Goal: Transaction & Acquisition: Purchase product/service

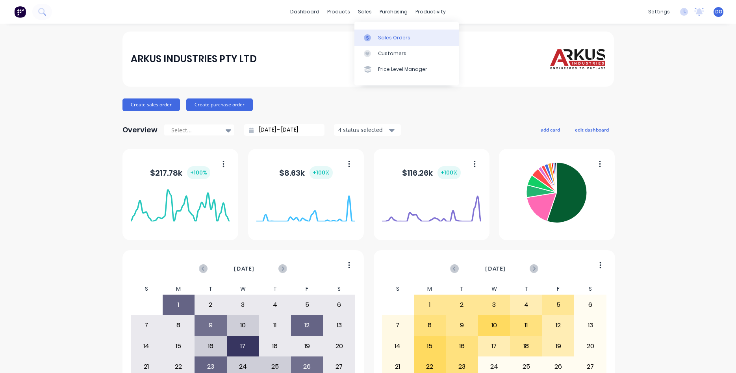
click at [378, 36] on div "Sales Orders" at bounding box center [394, 37] width 32 height 7
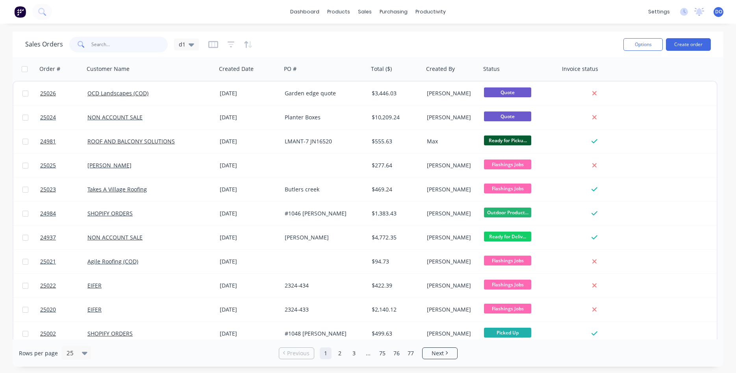
click at [106, 47] on input "text" at bounding box center [129, 45] width 77 height 16
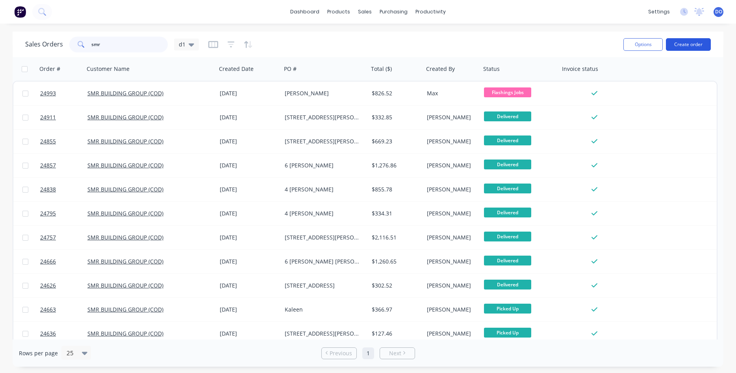
type input "smr"
click at [696, 47] on button "Create order" at bounding box center [688, 44] width 45 height 13
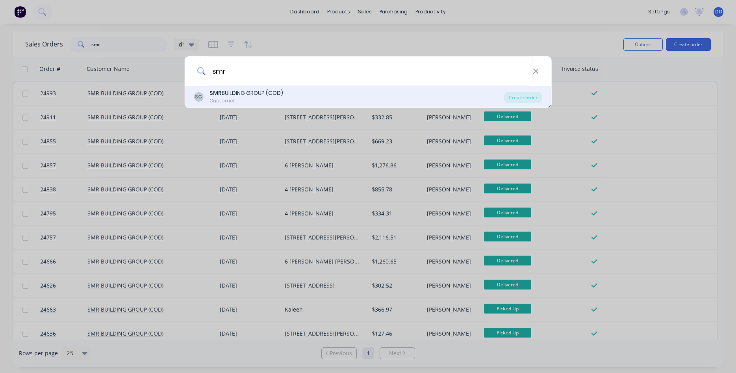
type input "smr"
click at [239, 95] on div "SMR BUILDING GROUP (COD)" at bounding box center [246, 93] width 74 height 8
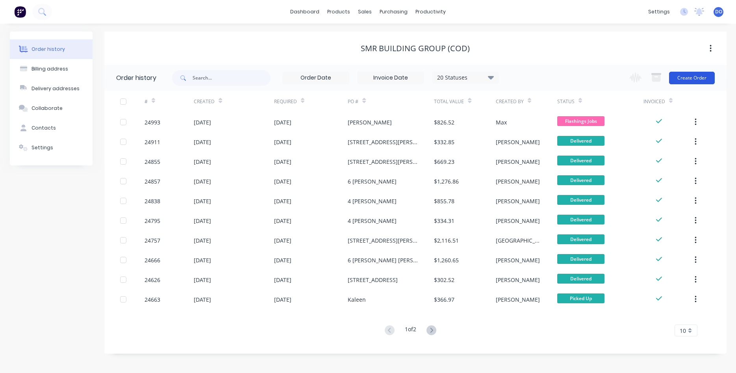
click at [680, 76] on button "Create Order" at bounding box center [692, 78] width 46 height 13
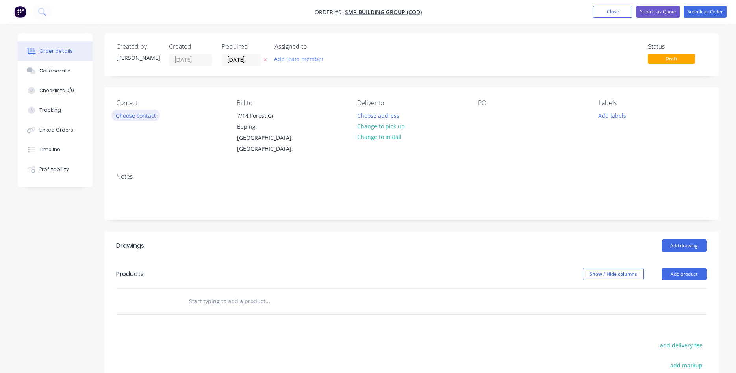
click at [130, 113] on button "Choose contact" at bounding box center [135, 115] width 48 height 11
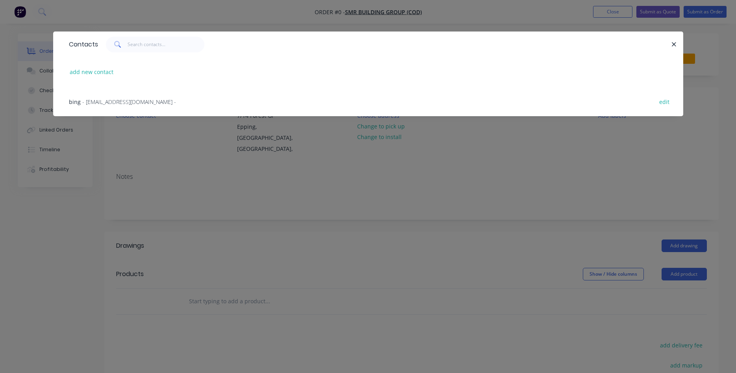
click at [120, 104] on span "- [EMAIL_ADDRESS][DOMAIN_NAME] -" at bounding box center [129, 101] width 94 height 7
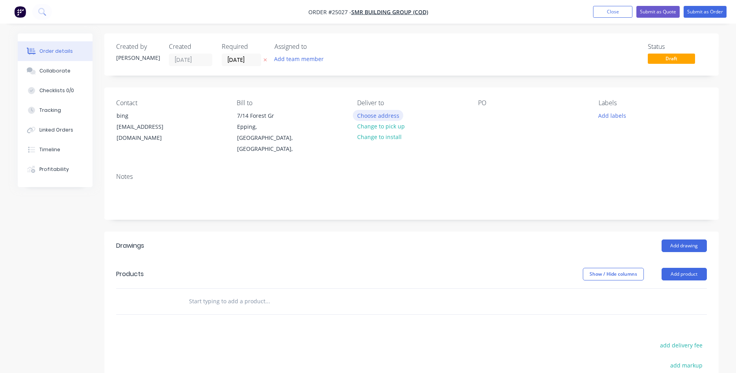
click at [372, 115] on button "Choose address" at bounding box center [378, 115] width 50 height 11
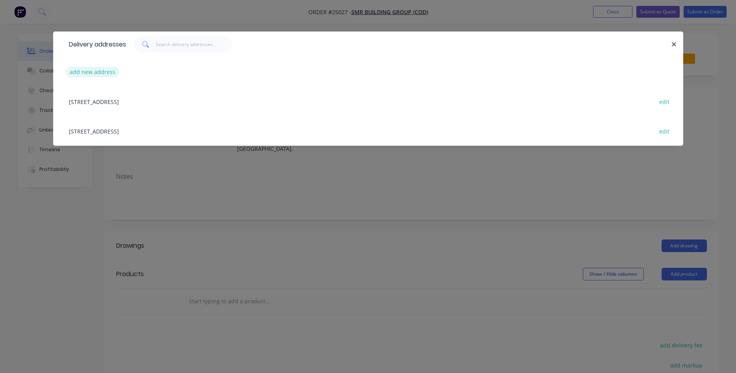
click at [97, 70] on button "add new address" at bounding box center [93, 72] width 54 height 11
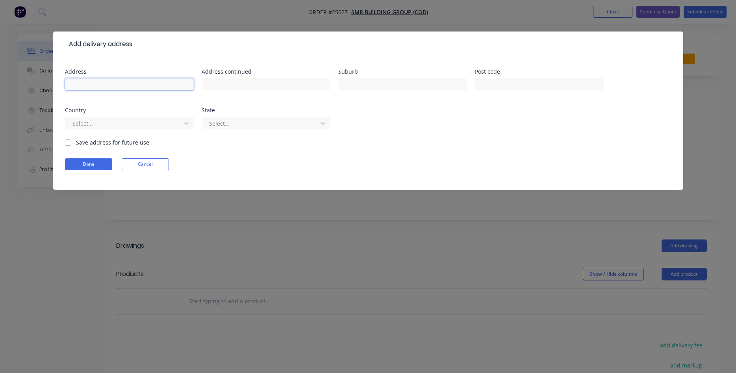
click at [104, 81] on input "text" at bounding box center [129, 84] width 129 height 12
click at [351, 79] on input "text" at bounding box center [402, 84] width 129 height 12
type input "[PERSON_NAME]"
click at [92, 165] on button "Done" at bounding box center [88, 164] width 47 height 12
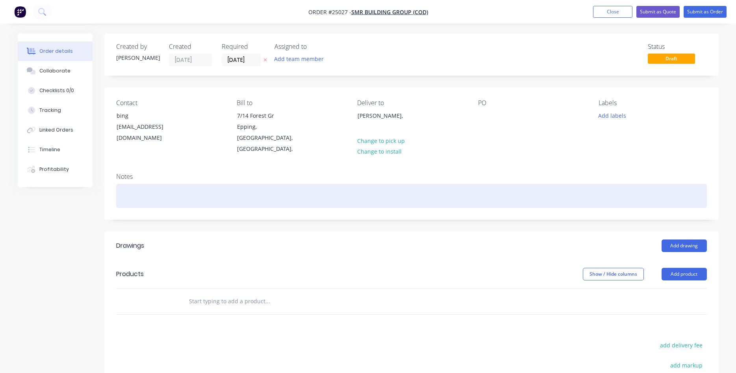
click at [143, 184] on div at bounding box center [411, 196] width 590 height 24
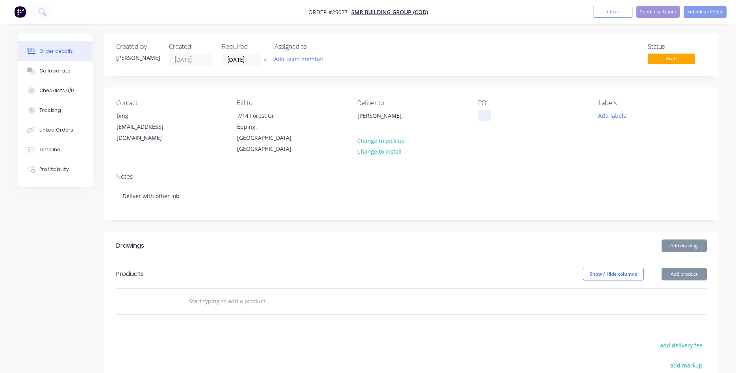
click at [481, 117] on div at bounding box center [484, 115] width 13 height 11
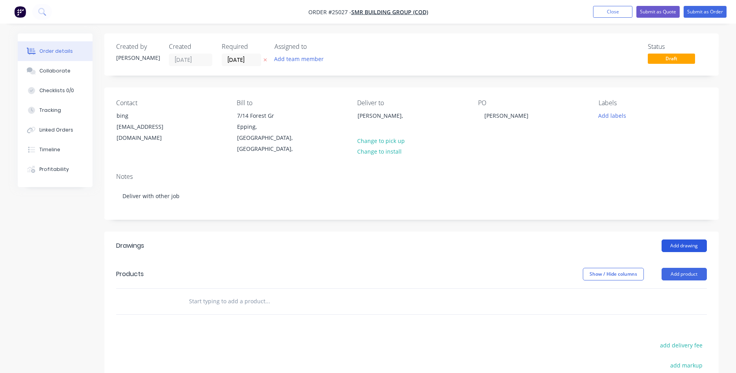
click at [673, 239] on button "Add drawing" at bounding box center [683, 245] width 45 height 13
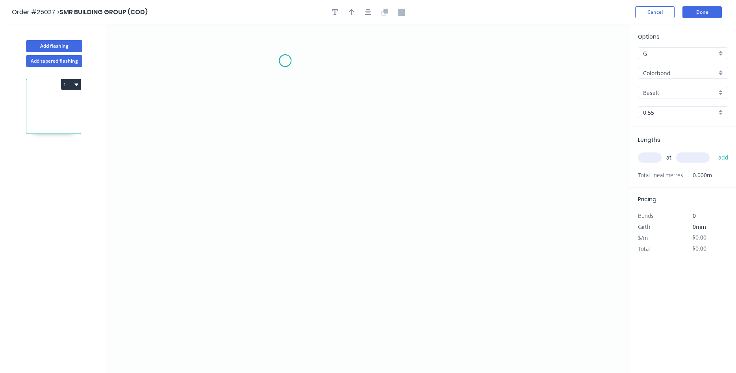
click at [285, 61] on icon "0" at bounding box center [367, 198] width 523 height 348
click at [278, 139] on icon "0" at bounding box center [367, 198] width 523 height 348
click at [215, 140] on icon "0 ?" at bounding box center [367, 198] width 523 height 348
click at [211, 203] on icon "0 ? ?" at bounding box center [367, 198] width 523 height 348
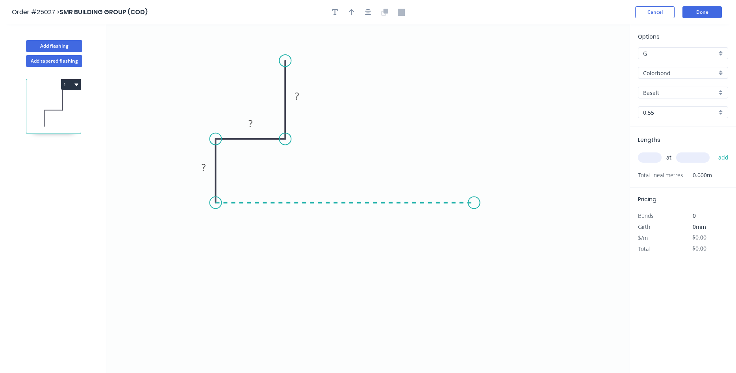
click at [474, 209] on icon "0 ? ? ?" at bounding box center [367, 198] width 523 height 348
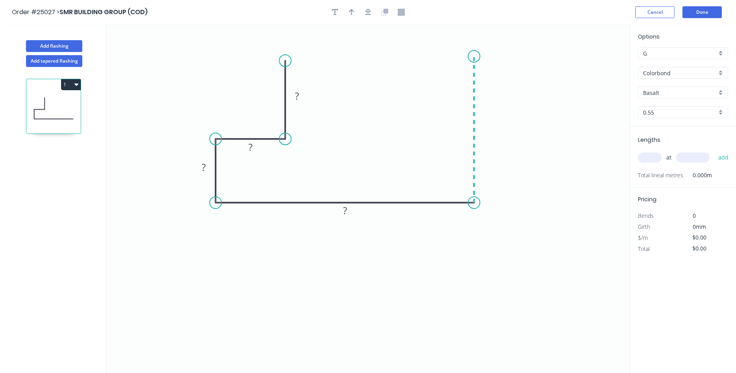
click at [469, 56] on icon "0 ? ? ? ?" at bounding box center [367, 198] width 523 height 348
click at [300, 94] on rect at bounding box center [297, 96] width 16 height 11
click at [688, 94] on input "Basalt" at bounding box center [680, 93] width 74 height 8
type input "$15.18"
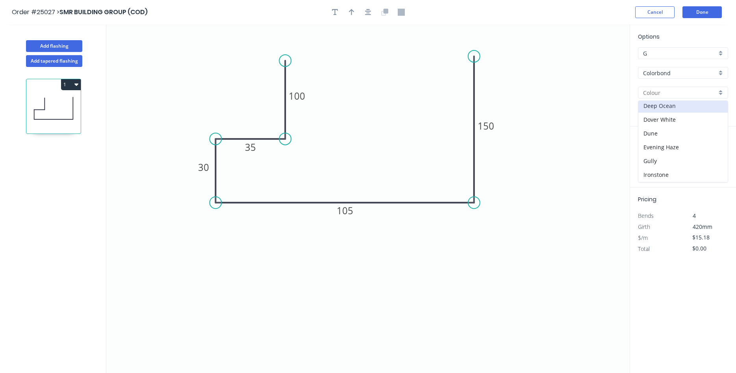
scroll to position [135, 0]
click at [669, 151] on div "Night Sky" at bounding box center [682, 152] width 89 height 14
type input "Night Sky"
click at [643, 155] on input "text" at bounding box center [650, 157] width 24 height 10
type input "1"
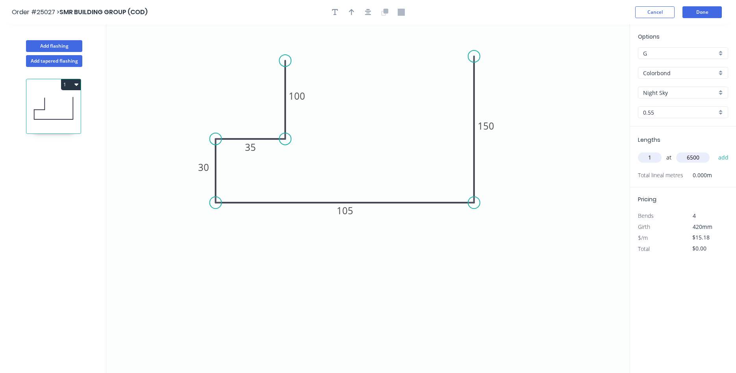
type input "6500"
click at [714, 151] on button "add" at bounding box center [723, 157] width 19 height 13
type input "$98.67"
click at [353, 11] on icon "button" at bounding box center [352, 12] width 6 height 6
click at [590, 62] on icon at bounding box center [589, 54] width 7 height 25
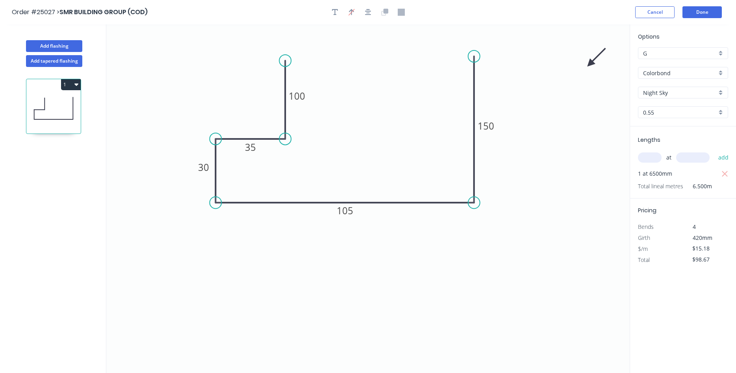
click at [590, 62] on icon at bounding box center [596, 57] width 23 height 23
click at [590, 62] on icon at bounding box center [598, 63] width 25 height 7
drag, startPoint x: 592, startPoint y: 63, endPoint x: 373, endPoint y: 226, distance: 273.1
click at [373, 226] on icon at bounding box center [378, 233] width 23 height 23
click at [43, 50] on button "Add flashing" at bounding box center [54, 46] width 56 height 12
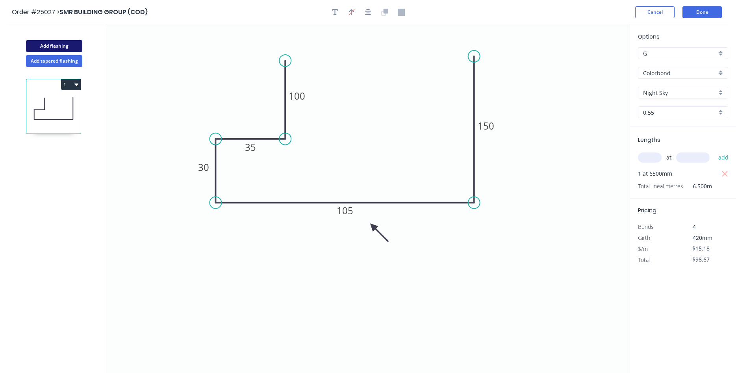
type input "$0.00"
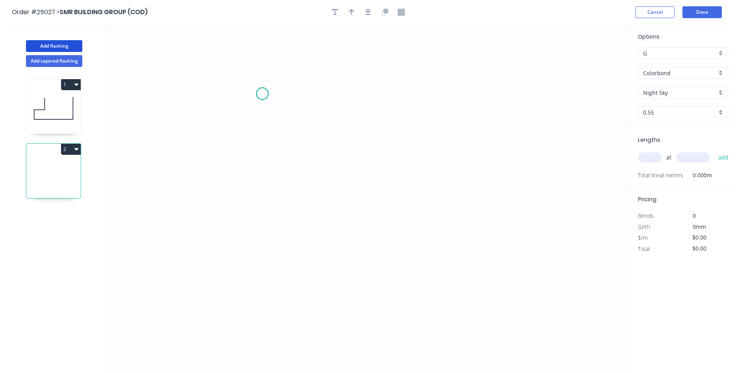
click at [262, 94] on icon "0" at bounding box center [367, 198] width 523 height 348
click at [400, 96] on icon "0" at bounding box center [367, 198] width 523 height 348
click at [401, 170] on icon "0 ?" at bounding box center [367, 198] width 523 height 348
click at [339, 167] on icon "0 ? ?" at bounding box center [367, 198] width 523 height 348
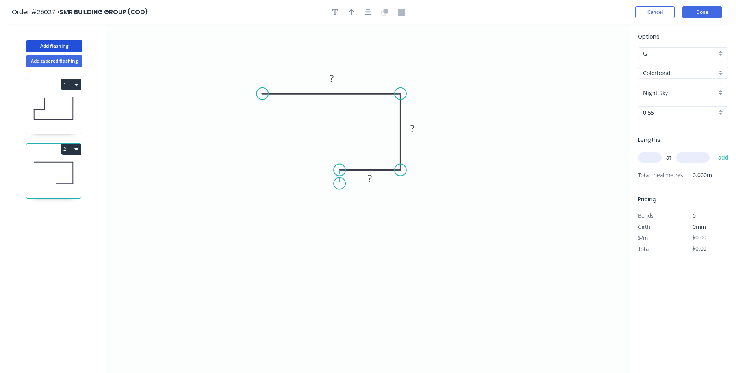
click at [339, 183] on icon "0 ? ? ?" at bounding box center [367, 198] width 523 height 348
click at [502, 186] on icon "0 ? ? ? ?" at bounding box center [367, 198] width 523 height 348
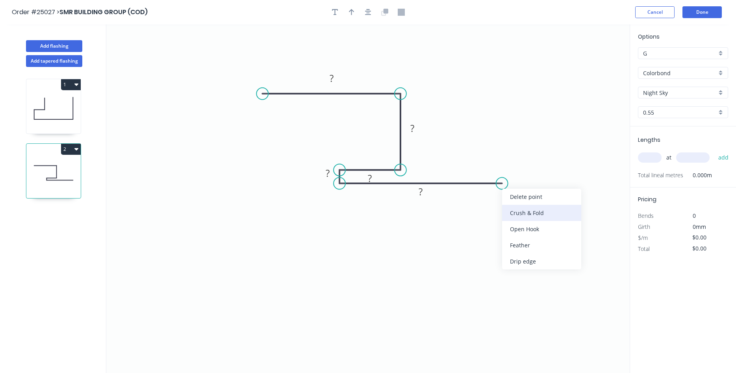
click at [525, 213] on div "Crush & Fold" at bounding box center [541, 213] width 79 height 16
drag, startPoint x: 479, startPoint y: 196, endPoint x: 489, endPoint y: 167, distance: 31.4
click at [489, 167] on rect at bounding box center [501, 167] width 31 height 16
click at [329, 74] on tspan "?" at bounding box center [331, 78] width 4 height 13
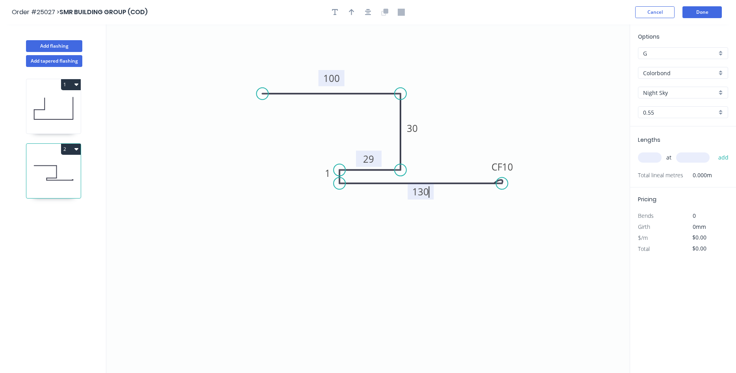
drag, startPoint x: 378, startPoint y: 172, endPoint x: 377, endPoint y: 153, distance: 19.3
click at [377, 153] on rect at bounding box center [369, 159] width 26 height 16
type input "$11.48"
click at [354, 12] on icon "button" at bounding box center [352, 12] width 6 height 7
drag, startPoint x: 588, startPoint y: 63, endPoint x: 324, endPoint y: 138, distance: 274.2
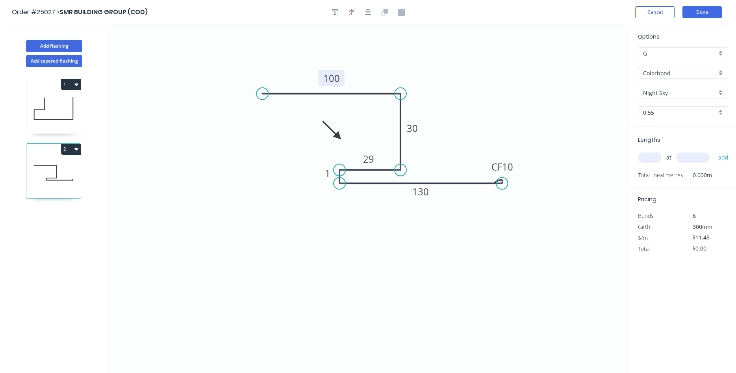
click at [324, 138] on icon at bounding box center [331, 129] width 23 height 23
drag, startPoint x: 324, startPoint y: 138, endPoint x: 307, endPoint y: 158, distance: 26.8
click at [307, 158] on icon at bounding box center [300, 164] width 23 height 23
click at [648, 158] on input "text" at bounding box center [650, 157] width 24 height 10
type input "2"
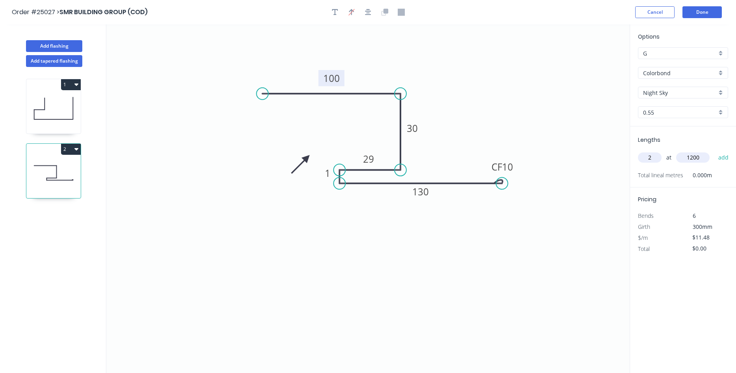
type input "1200"
click at [714, 151] on button "add" at bounding box center [723, 157] width 19 height 13
type input "$27.55"
click at [67, 46] on button "Add flashing" at bounding box center [54, 46] width 56 height 12
type input "$0.00"
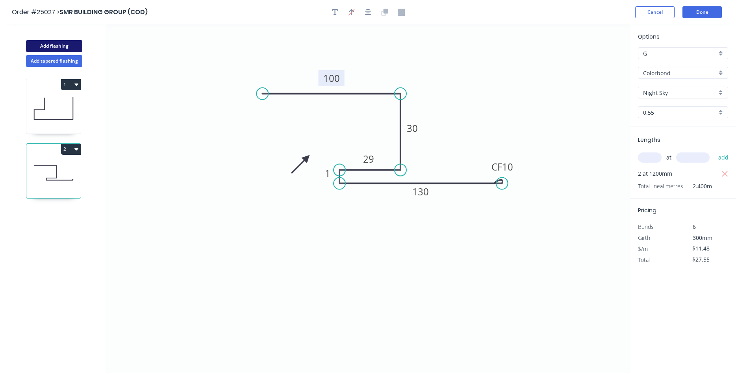
type input "$0.00"
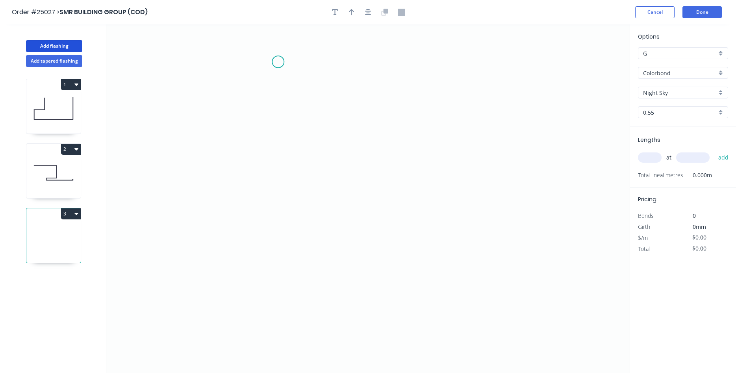
click at [278, 61] on icon "0" at bounding box center [367, 198] width 523 height 348
click at [279, 158] on icon "0" at bounding box center [367, 198] width 523 height 348
click at [435, 163] on icon "0 ?" at bounding box center [367, 198] width 523 height 348
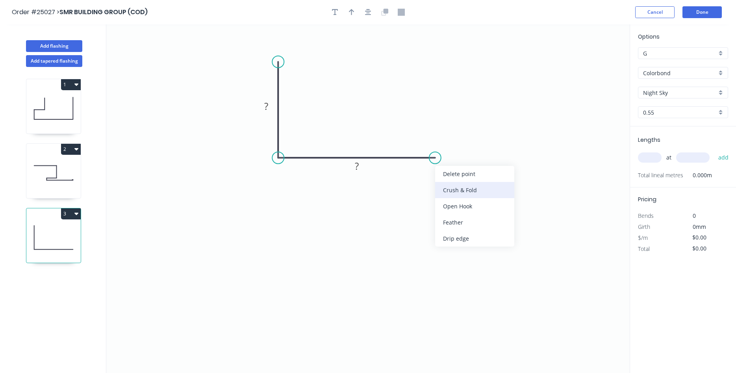
click at [465, 185] on div "Crush & Fold" at bounding box center [474, 190] width 79 height 16
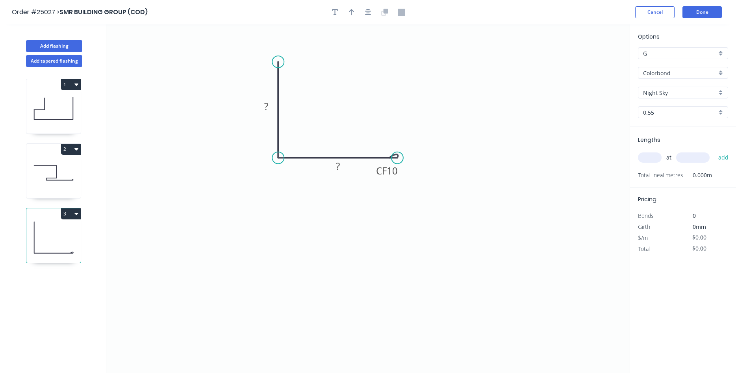
drag, startPoint x: 434, startPoint y: 156, endPoint x: 397, endPoint y: 155, distance: 36.6
click at [397, 155] on circle at bounding box center [397, 158] width 12 height 12
click at [263, 104] on rect at bounding box center [266, 106] width 16 height 11
click at [349, 11] on icon "button" at bounding box center [352, 12] width 6 height 7
type input "$6.37"
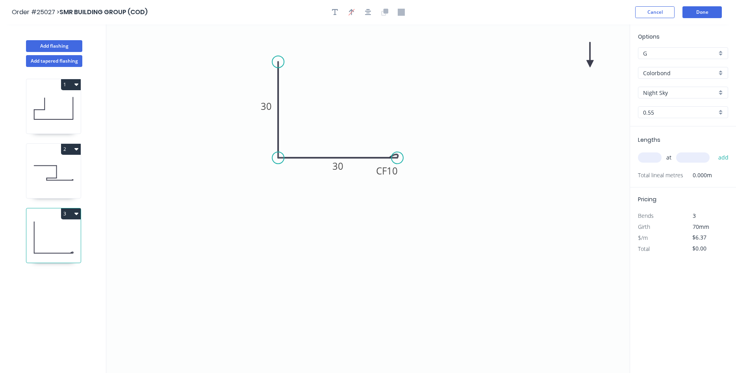
click at [590, 63] on icon at bounding box center [589, 54] width 7 height 25
click at [590, 63] on icon at bounding box center [596, 57] width 23 height 23
click at [590, 63] on icon at bounding box center [598, 63] width 25 height 7
click at [590, 63] on icon at bounding box center [596, 70] width 23 height 23
click at [590, 63] on icon at bounding box center [589, 72] width 7 height 25
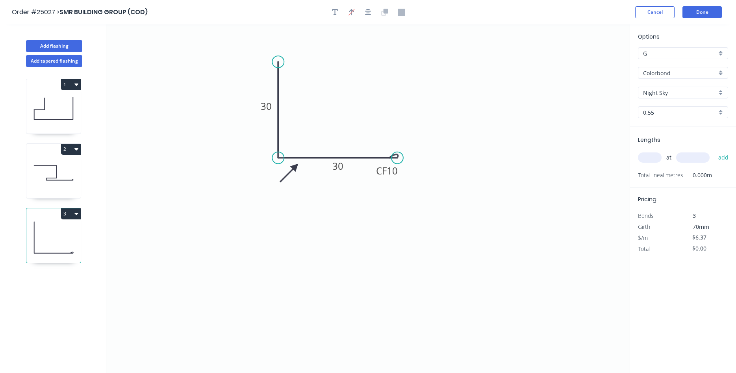
drag, startPoint x: 588, startPoint y: 63, endPoint x: 295, endPoint y: 167, distance: 310.5
click at [295, 167] on icon at bounding box center [289, 172] width 23 height 23
click at [651, 159] on input "text" at bounding box center [650, 157] width 24 height 10
type input "1"
type input "6500"
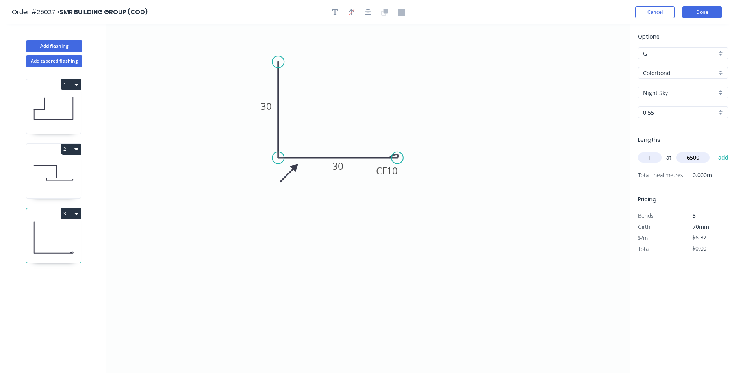
click at [714, 151] on button "add" at bounding box center [723, 157] width 19 height 13
type input "$41.41"
type input "3"
type input "1200"
click at [714, 151] on button "add" at bounding box center [723, 157] width 19 height 13
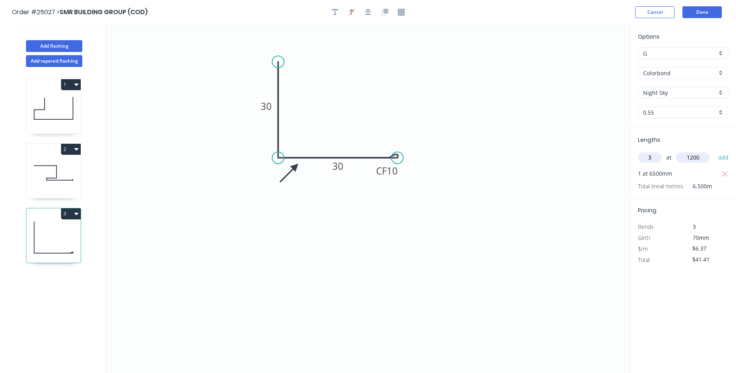
type input "$64.34"
type input "1"
type input "4500"
click at [714, 151] on button "add" at bounding box center [723, 157] width 19 height 13
type input "$93.00"
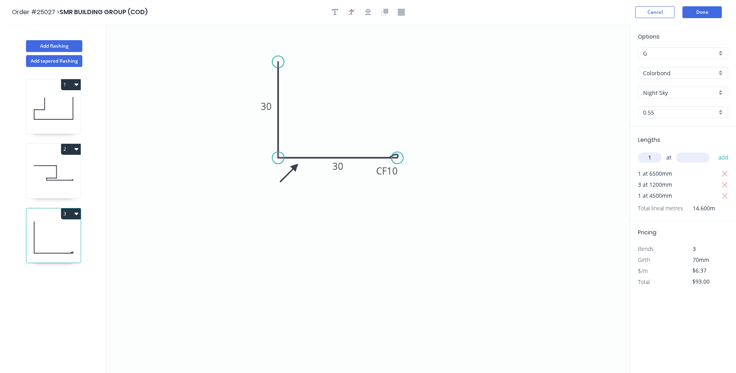
type input "1"
type input "2200"
click at [714, 151] on button "add" at bounding box center [723, 157] width 19 height 13
type input "$107.02"
click at [60, 44] on button "Add flashing" at bounding box center [54, 46] width 56 height 12
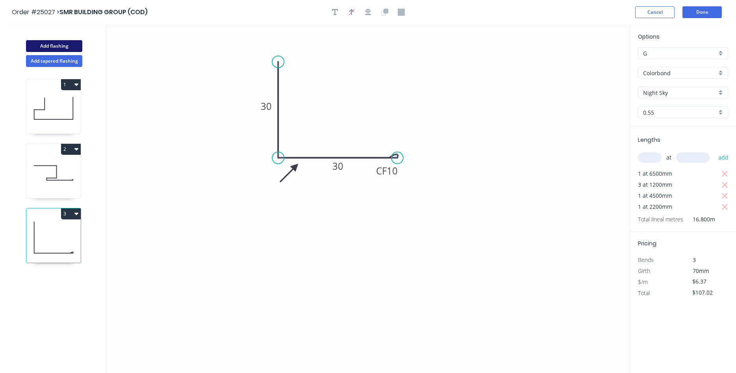
type input "$0.00"
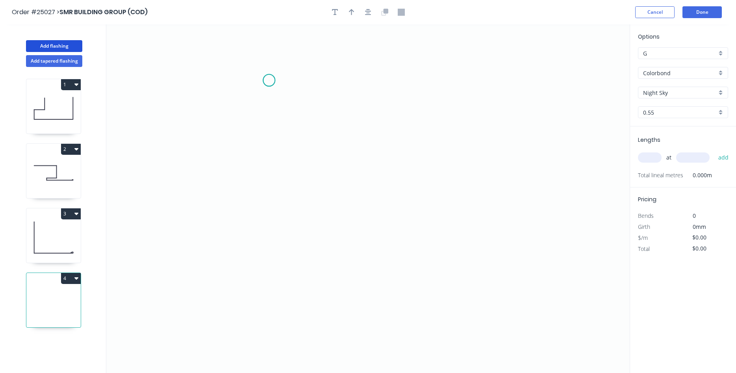
click at [269, 80] on icon "0" at bounding box center [367, 198] width 523 height 348
click at [464, 82] on icon "0" at bounding box center [367, 198] width 523 height 348
click at [466, 160] on icon "0 ?" at bounding box center [367, 198] width 523 height 348
click at [457, 179] on icon "0 ? ?" at bounding box center [367, 198] width 523 height 348
click at [270, 80] on circle at bounding box center [270, 80] width 12 height 12
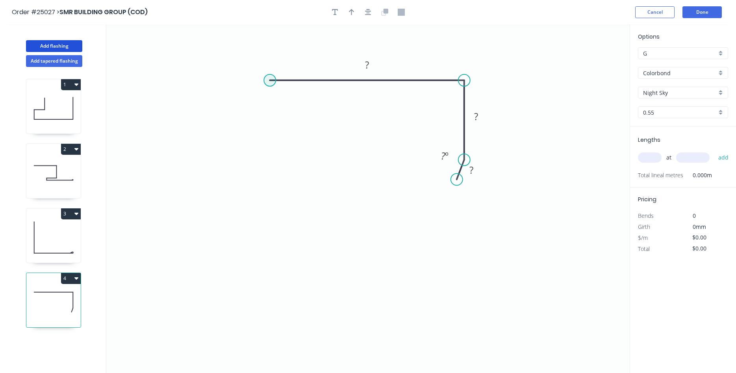
drag, startPoint x: 267, startPoint y: 75, endPoint x: 267, endPoint y: 81, distance: 6.3
click at [267, 78] on circle at bounding box center [270, 80] width 12 height 12
click at [265, 86] on icon "0 ? ? ? ? º" at bounding box center [367, 198] width 523 height 348
click at [266, 84] on circle at bounding box center [267, 80] width 12 height 12
click at [267, 132] on icon "0 ? ? ? ? º" at bounding box center [367, 198] width 523 height 348
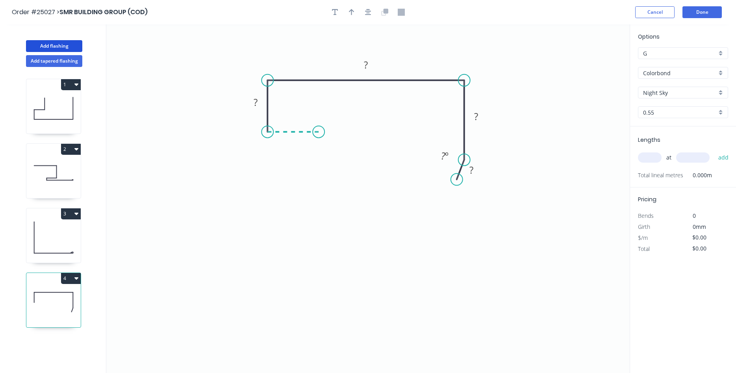
click at [318, 133] on icon "0 ? ? ? ? ? º" at bounding box center [367, 198] width 523 height 348
click at [317, 226] on icon "0 ? ? ? ? ? ? º" at bounding box center [367, 198] width 523 height 348
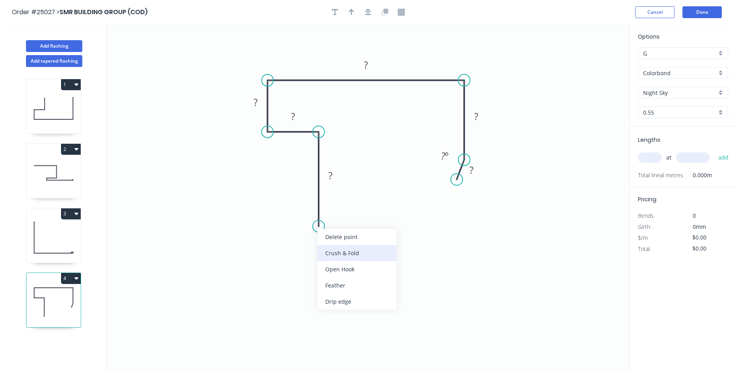
click at [339, 250] on div "Crush & Fold" at bounding box center [356, 253] width 79 height 16
drag, startPoint x: 318, startPoint y: 226, endPoint x: 318, endPoint y: 207, distance: 19.7
click at [318, 207] on circle at bounding box center [319, 209] width 12 height 12
drag, startPoint x: 288, startPoint y: 192, endPoint x: 329, endPoint y: 205, distance: 43.9
click at [329, 205] on rect at bounding box center [343, 206] width 31 height 16
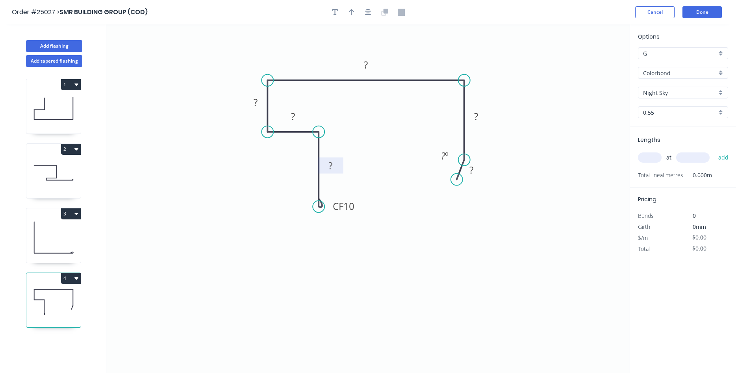
click at [331, 170] on tspan "?" at bounding box center [330, 165] width 4 height 13
click at [486, 184] on div "Hide angle" at bounding box center [503, 182] width 79 height 16
type input "$12.00"
click at [353, 11] on icon "button" at bounding box center [352, 12] width 6 height 6
drag, startPoint x: 591, startPoint y: 62, endPoint x: 417, endPoint y: 70, distance: 174.2
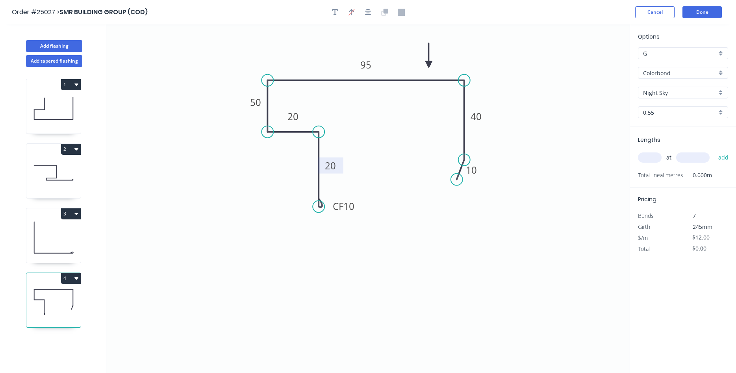
click at [425, 68] on icon at bounding box center [428, 55] width 7 height 25
click at [653, 157] on input "text" at bounding box center [650, 157] width 24 height 10
type input "1"
type input "7000"
click at [714, 151] on button "add" at bounding box center [723, 157] width 19 height 13
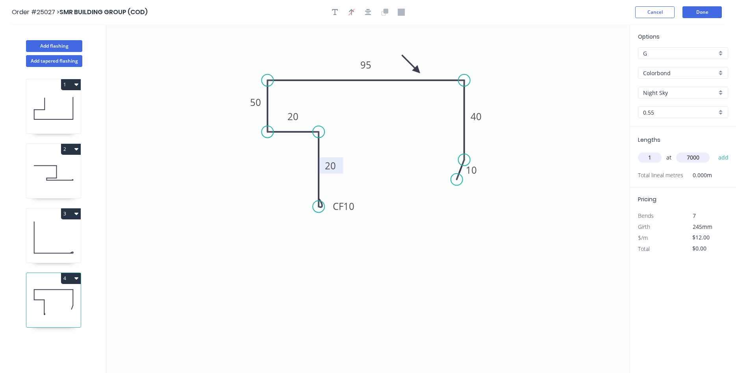
type input "$84.00"
click at [696, 11] on button "Done" at bounding box center [701, 12] width 39 height 12
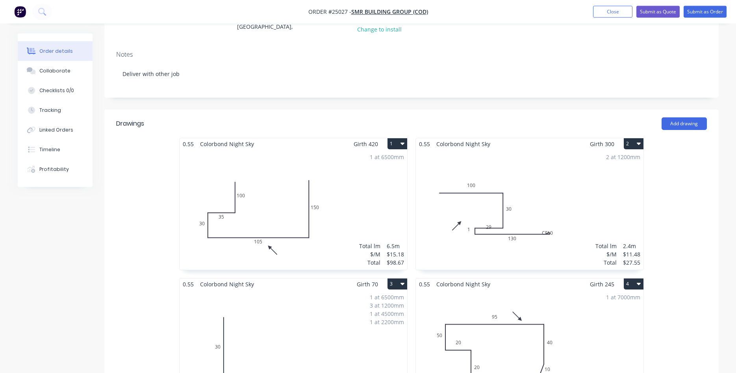
scroll to position [50, 0]
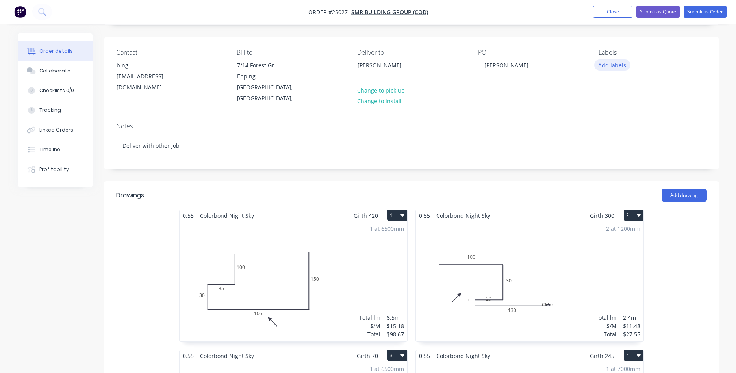
click at [615, 65] on button "Add labels" at bounding box center [612, 64] width 36 height 11
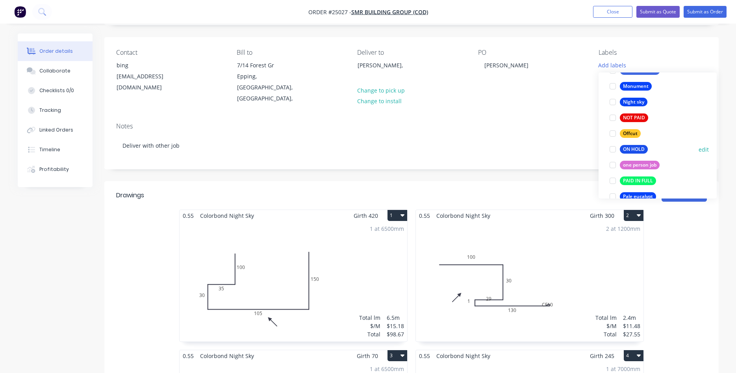
scroll to position [1167, 0]
click at [612, 101] on div at bounding box center [613, 102] width 16 height 16
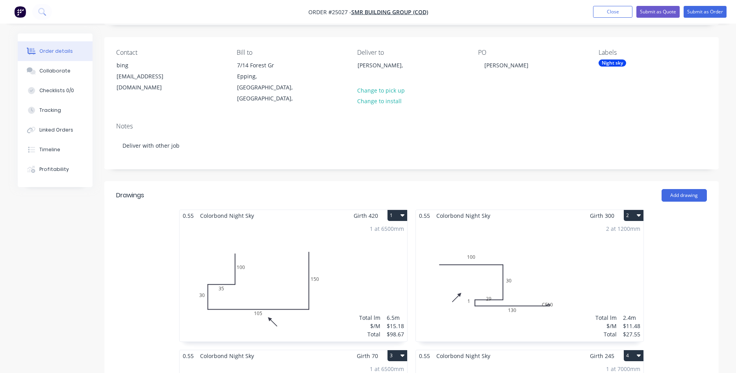
click at [544, 122] on div "Notes" at bounding box center [411, 125] width 590 height 7
click at [707, 13] on button "Submit as Order" at bounding box center [704, 12] width 43 height 12
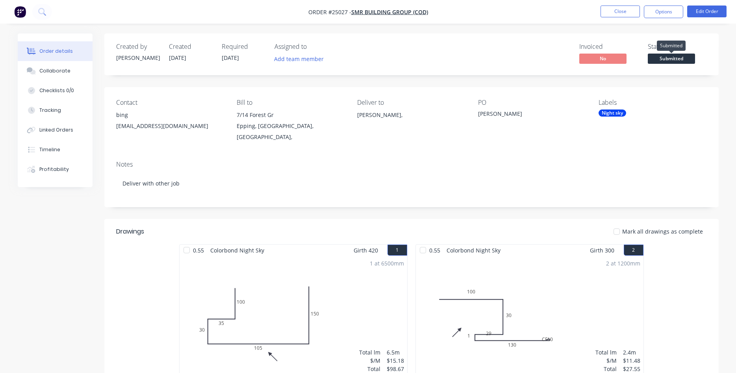
click at [679, 57] on span "Submitted" at bounding box center [671, 59] width 47 height 10
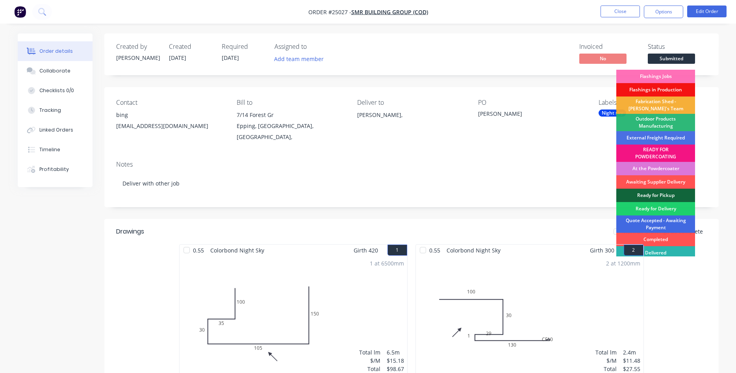
click at [669, 224] on div "Quote Accepted - Awaiting Payment" at bounding box center [655, 223] width 79 height 17
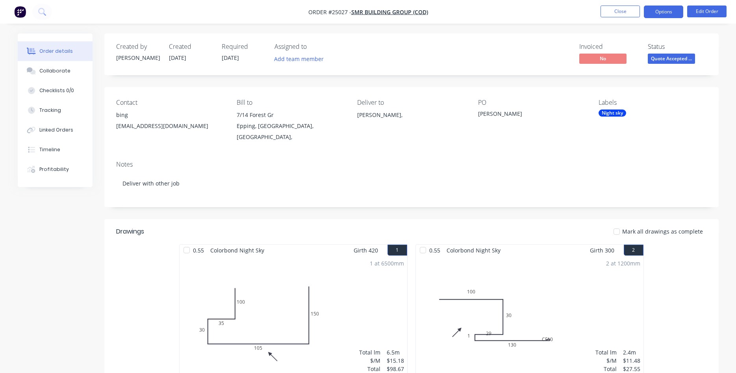
click at [659, 11] on button "Options" at bounding box center [663, 12] width 39 height 13
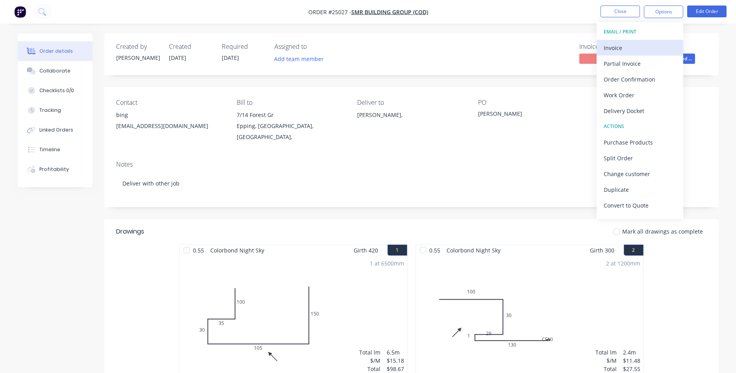
click at [616, 50] on div "Invoice" at bounding box center [639, 47] width 72 height 11
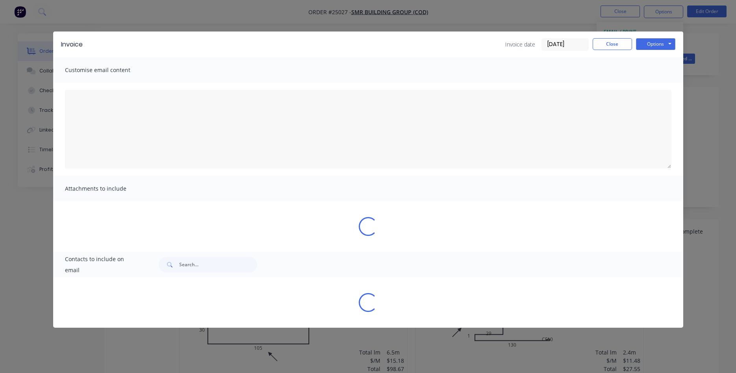
type textarea "Dear Valued Customer, Please find attached the invoice for your recent order. W…"
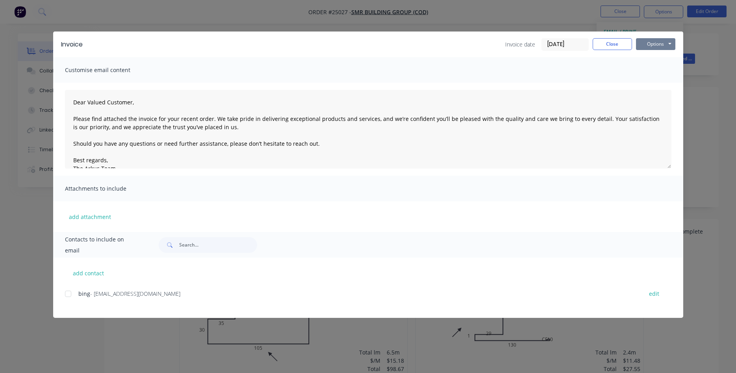
click at [657, 45] on button "Options" at bounding box center [655, 44] width 39 height 12
click at [663, 68] on button "Print" at bounding box center [661, 71] width 50 height 13
click at [596, 45] on button "Close" at bounding box center [611, 44] width 39 height 12
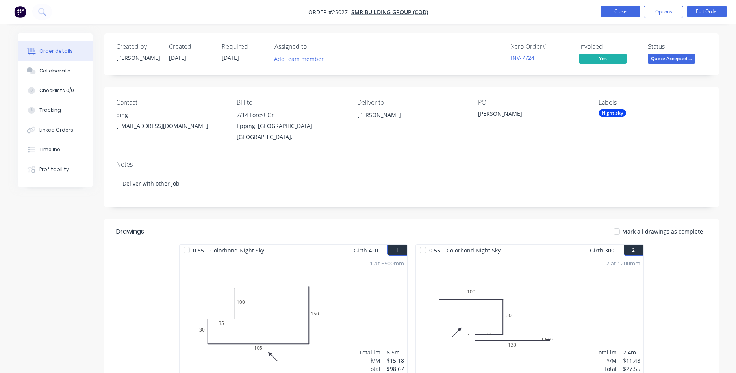
click at [619, 11] on button "Close" at bounding box center [619, 12] width 39 height 12
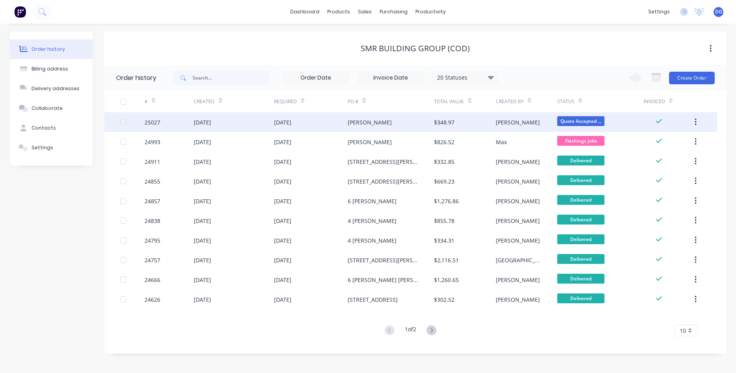
click at [361, 122] on div "[PERSON_NAME]" at bounding box center [370, 122] width 44 height 8
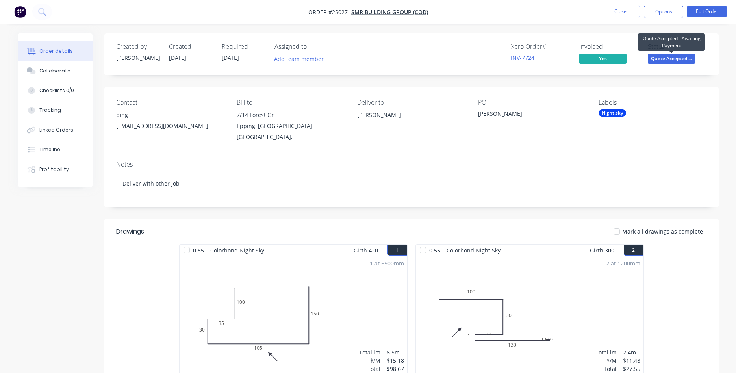
click at [670, 57] on span "Quote Accepted ..." at bounding box center [671, 59] width 47 height 10
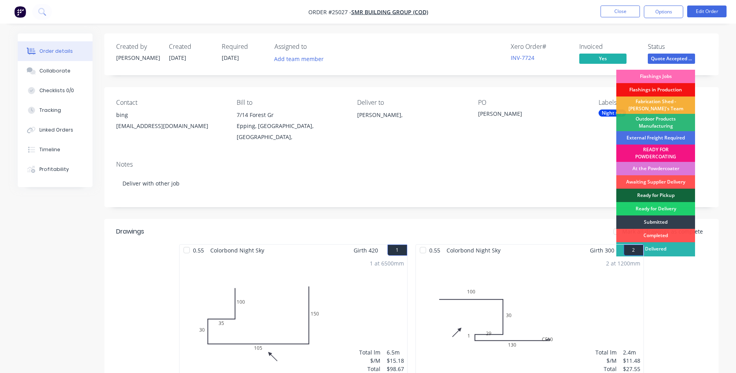
click at [670, 76] on div "Flashings Jobs" at bounding box center [655, 76] width 79 height 13
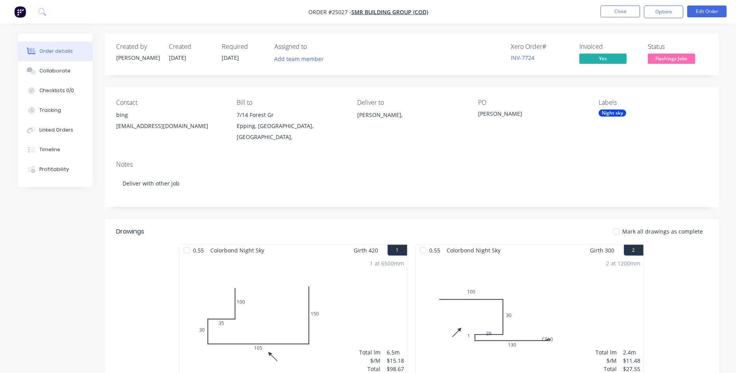
click at [618, 113] on div "Night sky" at bounding box center [612, 112] width 28 height 7
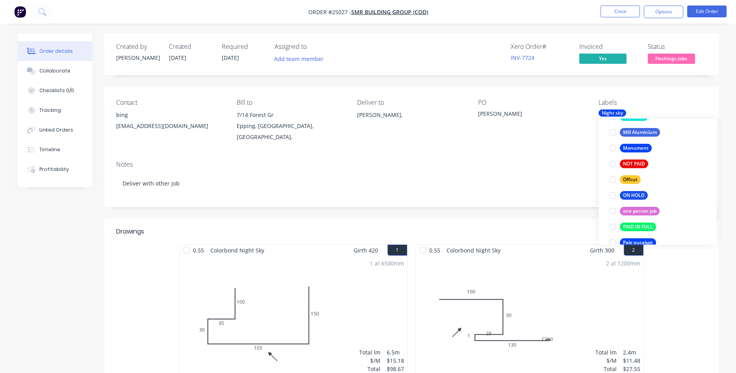
scroll to position [1212, 0]
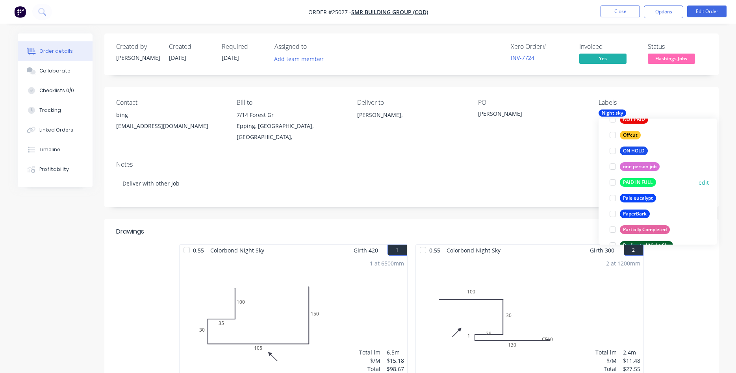
click at [613, 182] on div at bounding box center [613, 182] width 16 height 16
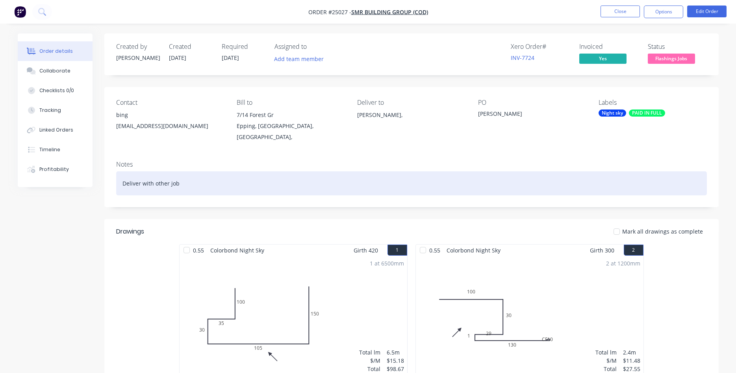
click at [525, 177] on div "Deliver with other job" at bounding box center [411, 183] width 590 height 24
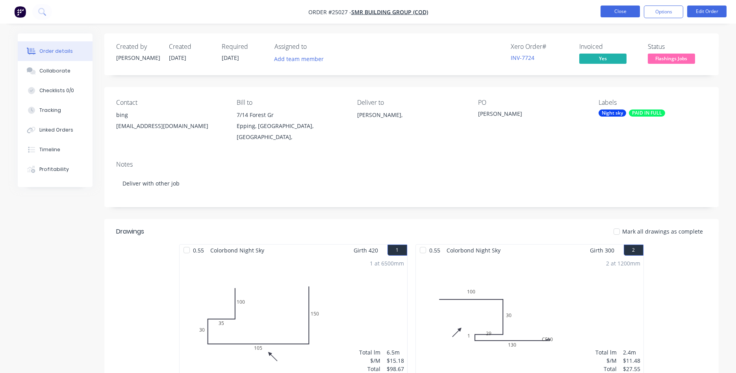
click at [627, 10] on button "Close" at bounding box center [619, 12] width 39 height 12
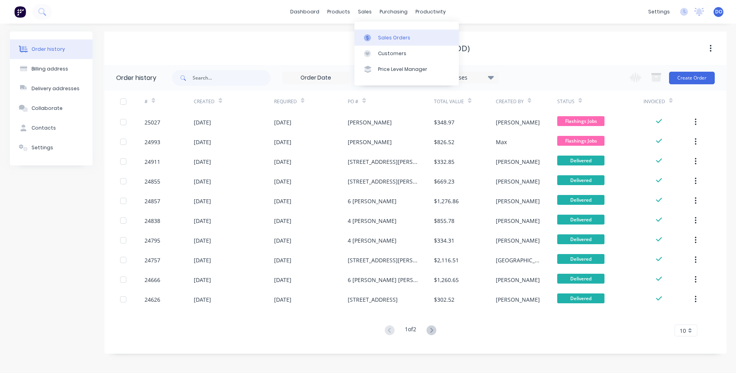
click at [380, 35] on div "Sales Orders" at bounding box center [394, 37] width 32 height 7
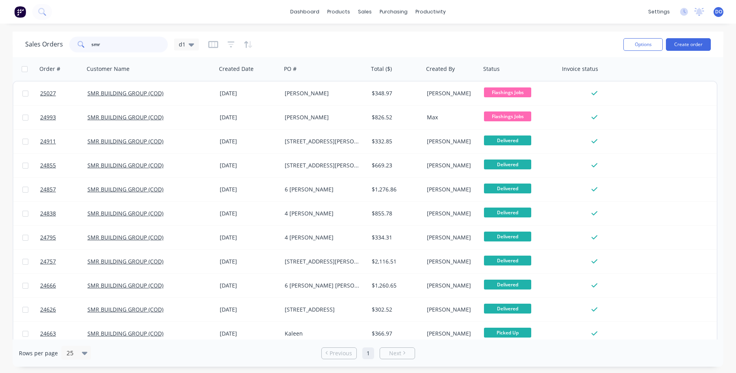
drag, startPoint x: 120, startPoint y: 41, endPoint x: 67, endPoint y: 44, distance: 53.2
click at [91, 44] on input "smr" at bounding box center [129, 45] width 77 height 16
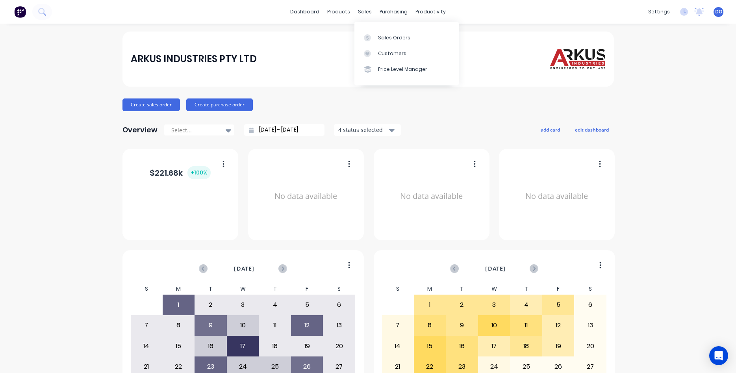
click at [387, 34] on link "Sales Orders" at bounding box center [406, 38] width 104 height 16
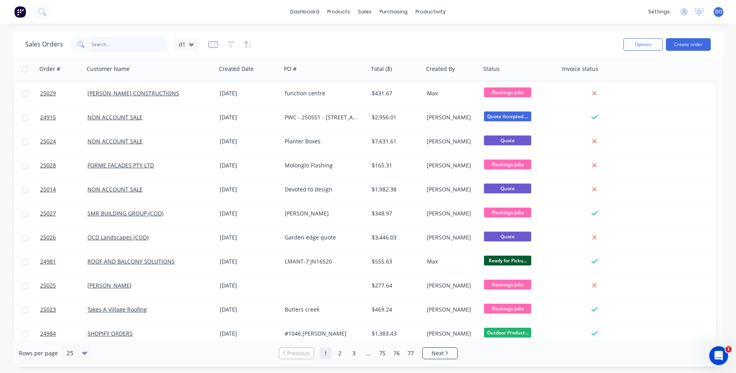
click at [119, 42] on input "text" at bounding box center [129, 45] width 77 height 16
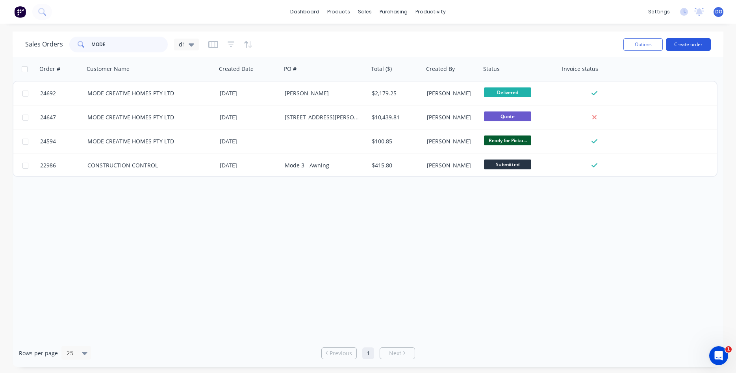
type input "MODE"
click at [695, 40] on button "Create order" at bounding box center [688, 44] width 45 height 13
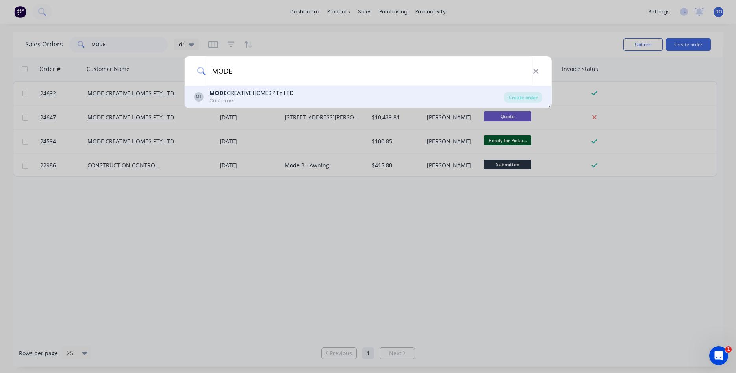
type input "MODE"
click at [237, 102] on div "Customer" at bounding box center [251, 100] width 84 height 7
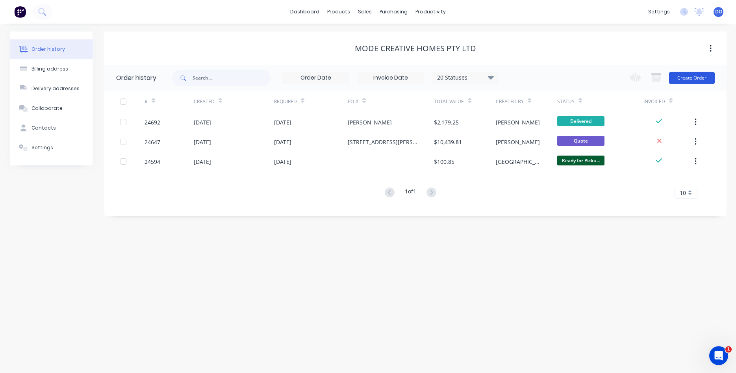
click at [686, 76] on button "Create Order" at bounding box center [692, 78] width 46 height 13
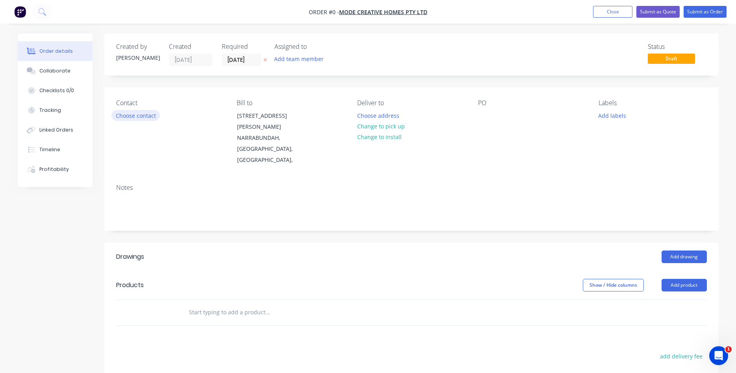
click at [131, 114] on button "Choose contact" at bounding box center [135, 115] width 48 height 11
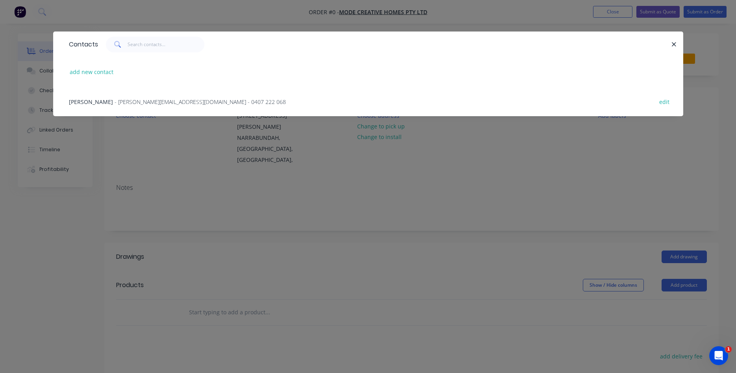
click at [128, 103] on span "- LUKE@MODECREATIVEHOMES.COM.AU - 0407 222 068" at bounding box center [200, 101] width 171 height 7
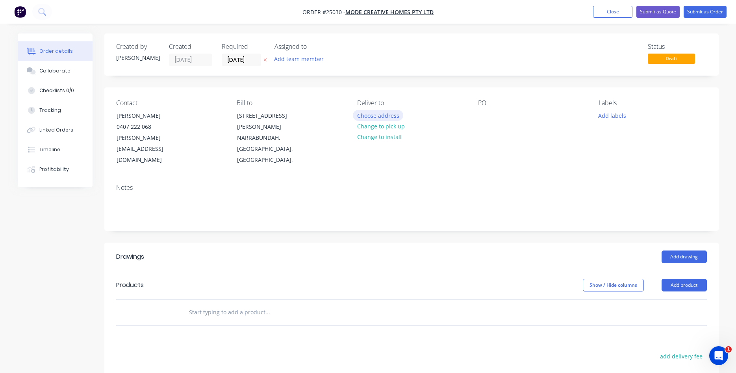
click at [382, 114] on button "Choose address" at bounding box center [378, 115] width 50 height 11
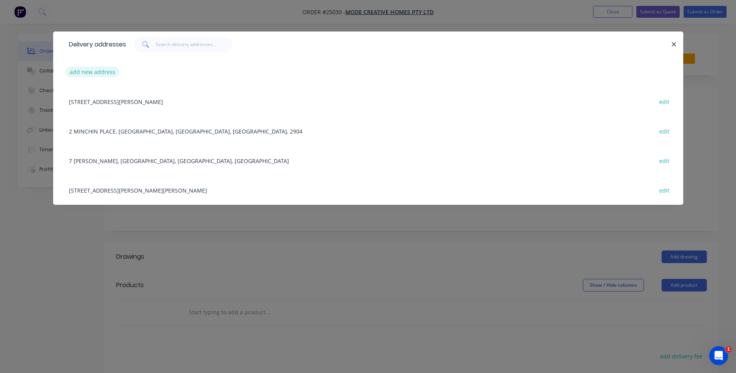
click at [106, 76] on button "add new address" at bounding box center [93, 72] width 54 height 11
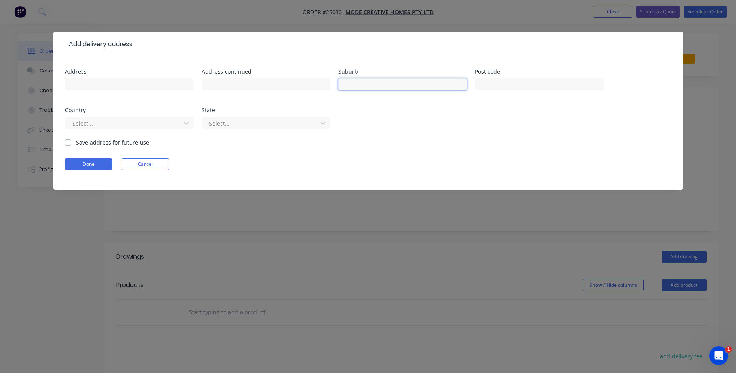
click at [370, 81] on input "text" at bounding box center [402, 84] width 129 height 12
type input "c"
type input "Chapman"
click at [96, 165] on button "Done" at bounding box center [88, 164] width 47 height 12
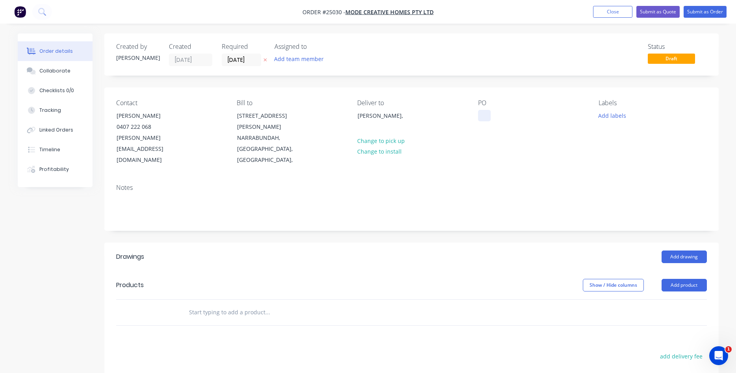
click at [483, 111] on div at bounding box center [484, 115] width 13 height 11
